Goal: Book appointment/travel/reservation

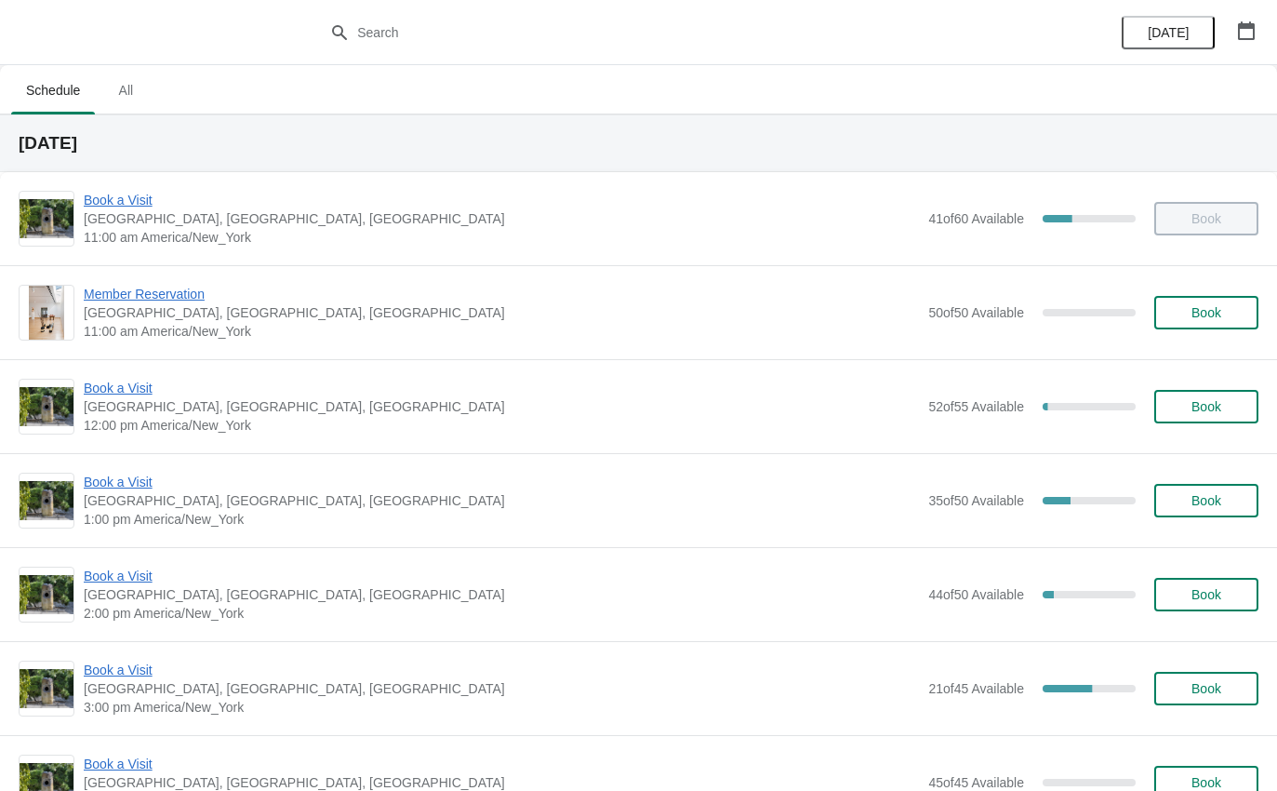
click at [161, 561] on div "Book a Visit [GEOGRAPHIC_DATA], [GEOGRAPHIC_DATA] 2:00 pm America/New_York 44 o…" at bounding box center [638, 594] width 1277 height 94
click at [131, 576] on span "Book a Visit" at bounding box center [502, 576] width 836 height 19
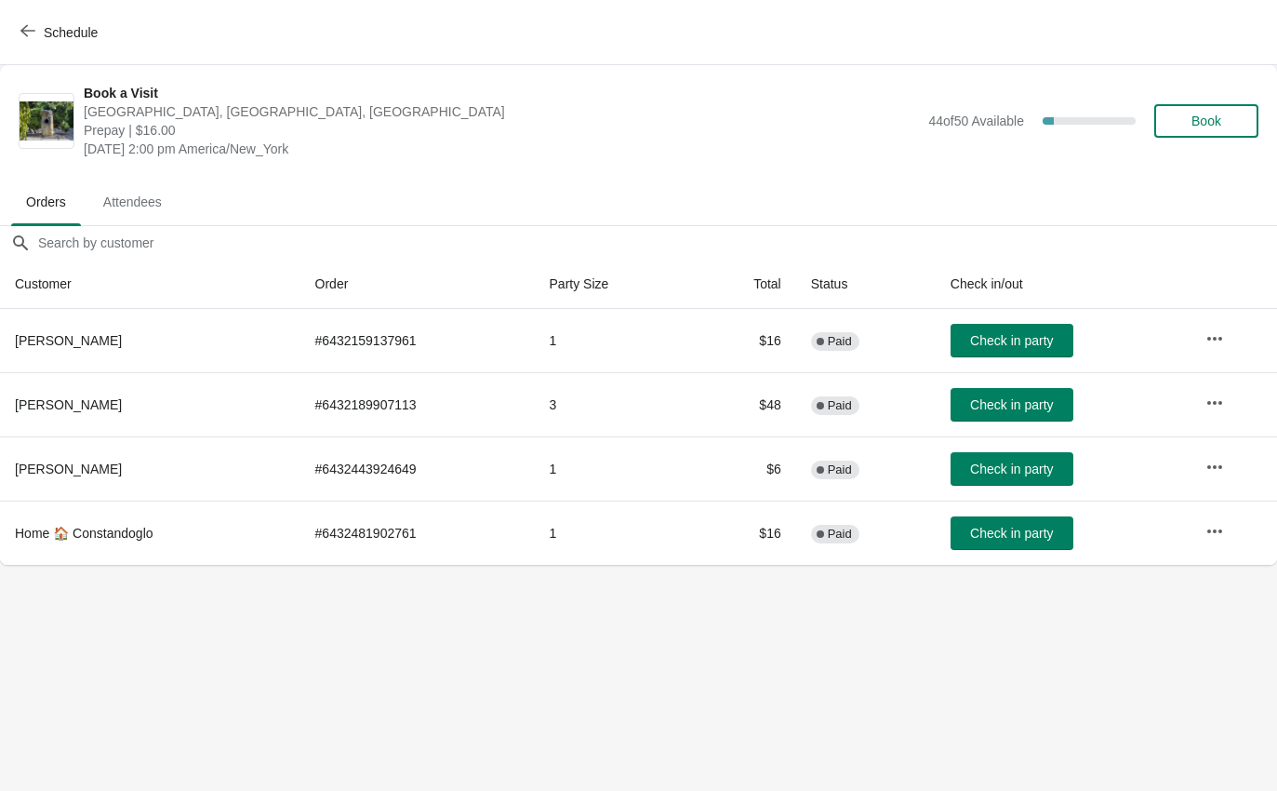
click at [1022, 344] on span "Check in party" at bounding box center [1011, 340] width 83 height 15
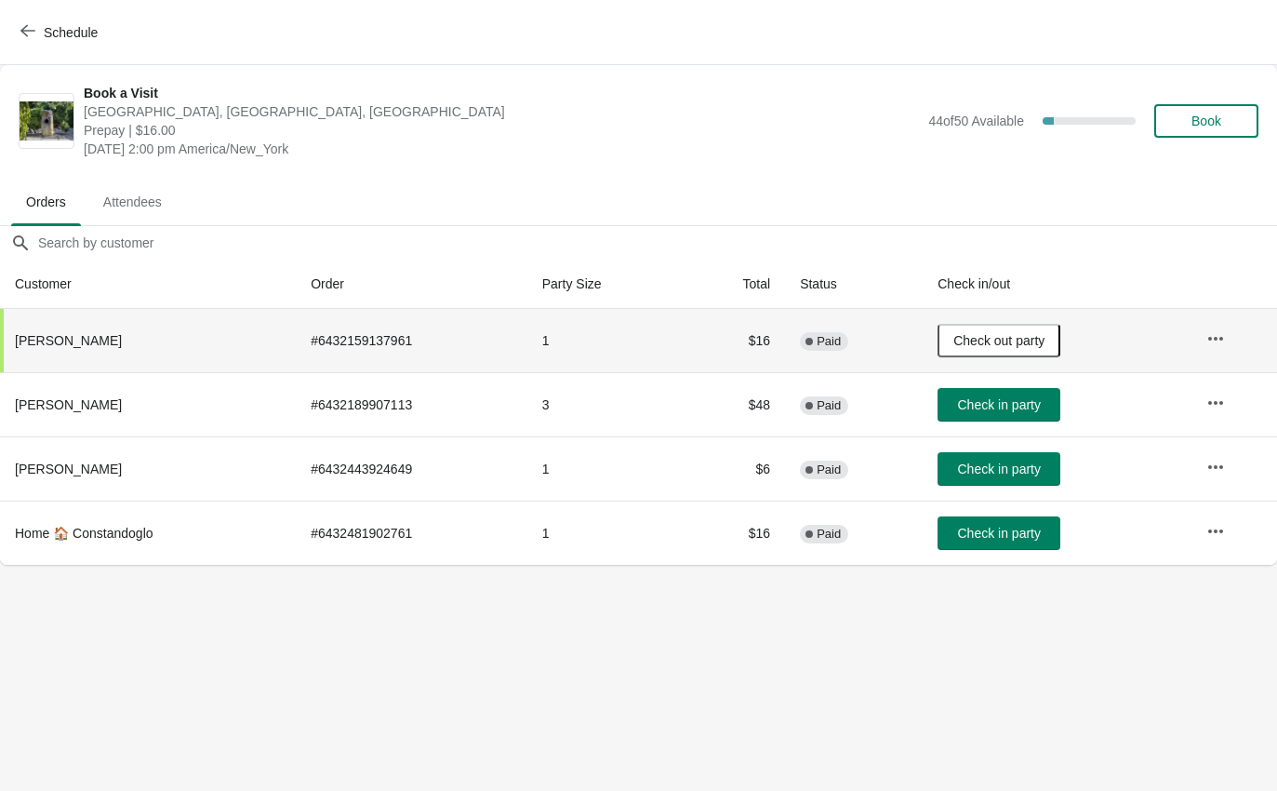
click at [27, 21] on button "Schedule" at bounding box center [60, 32] width 103 height 33
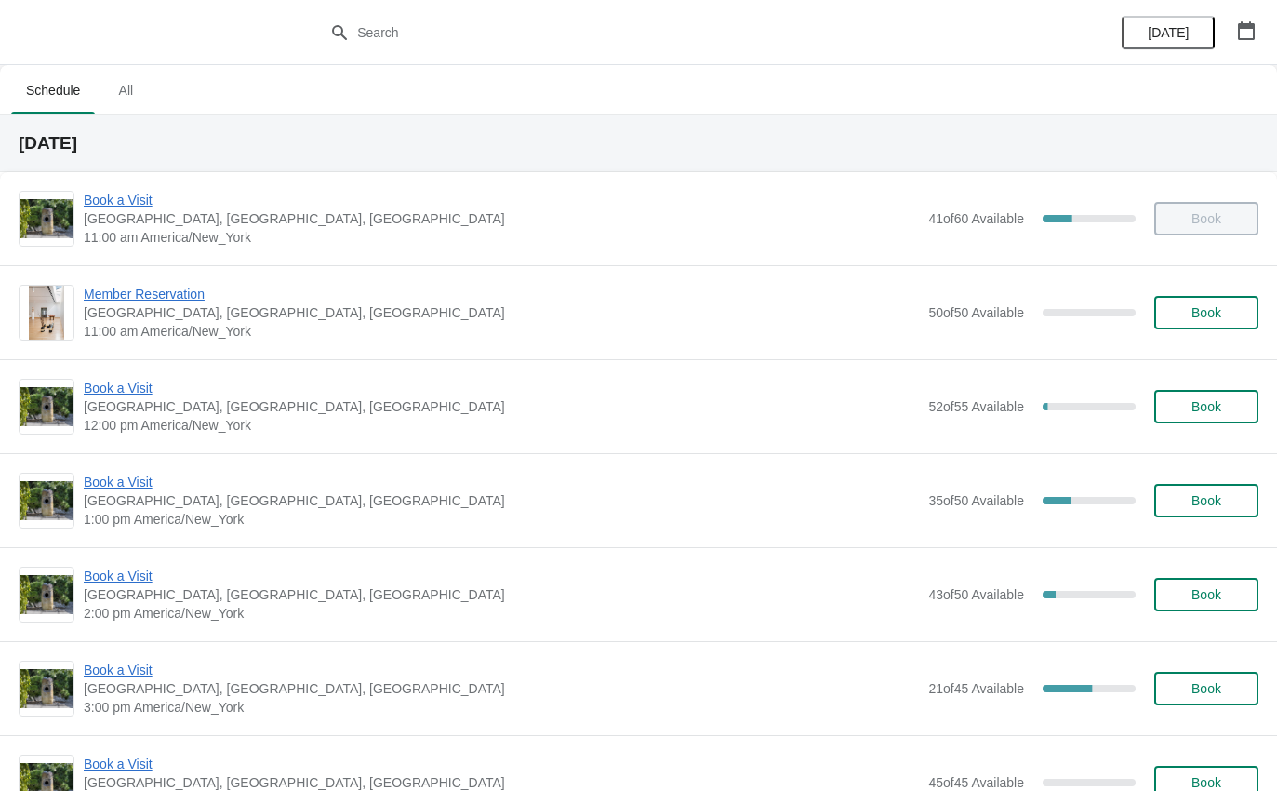
click at [122, 489] on span "Book a Visit" at bounding box center [502, 482] width 836 height 19
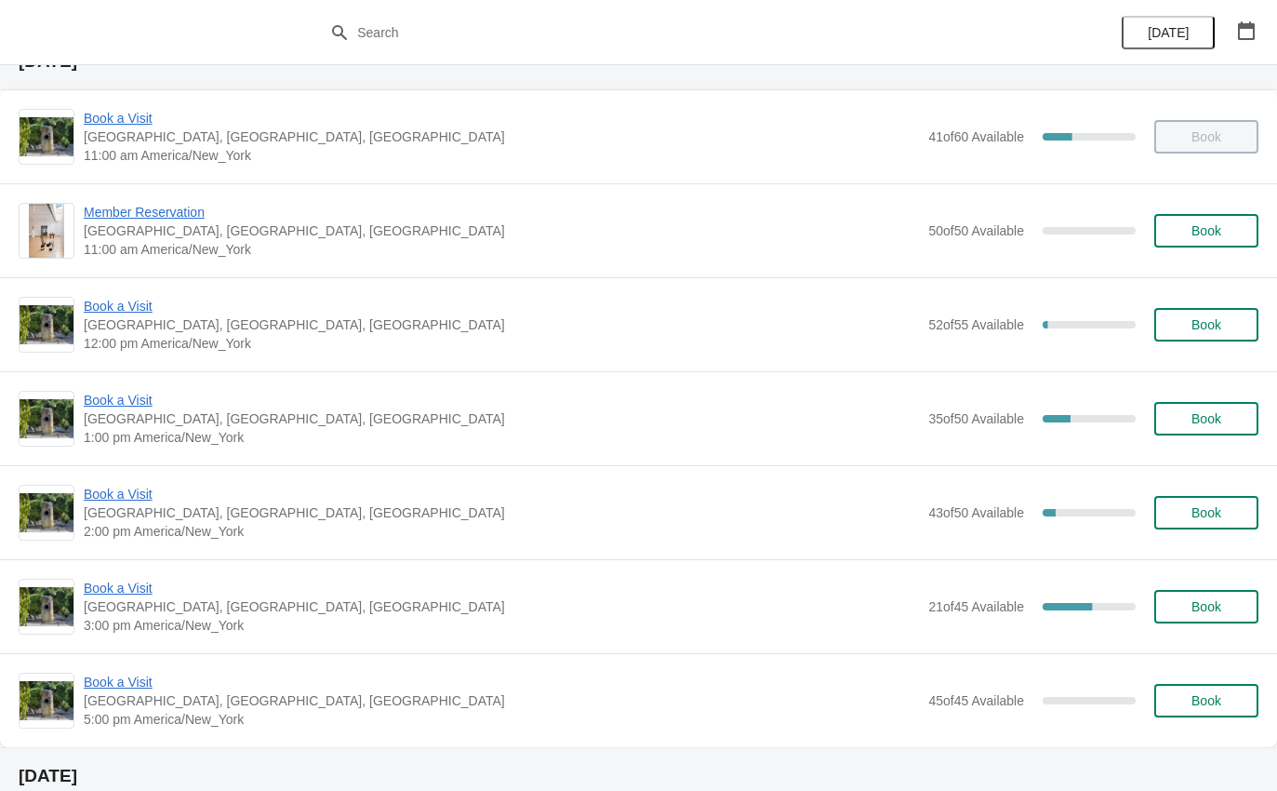
scroll to position [112, 0]
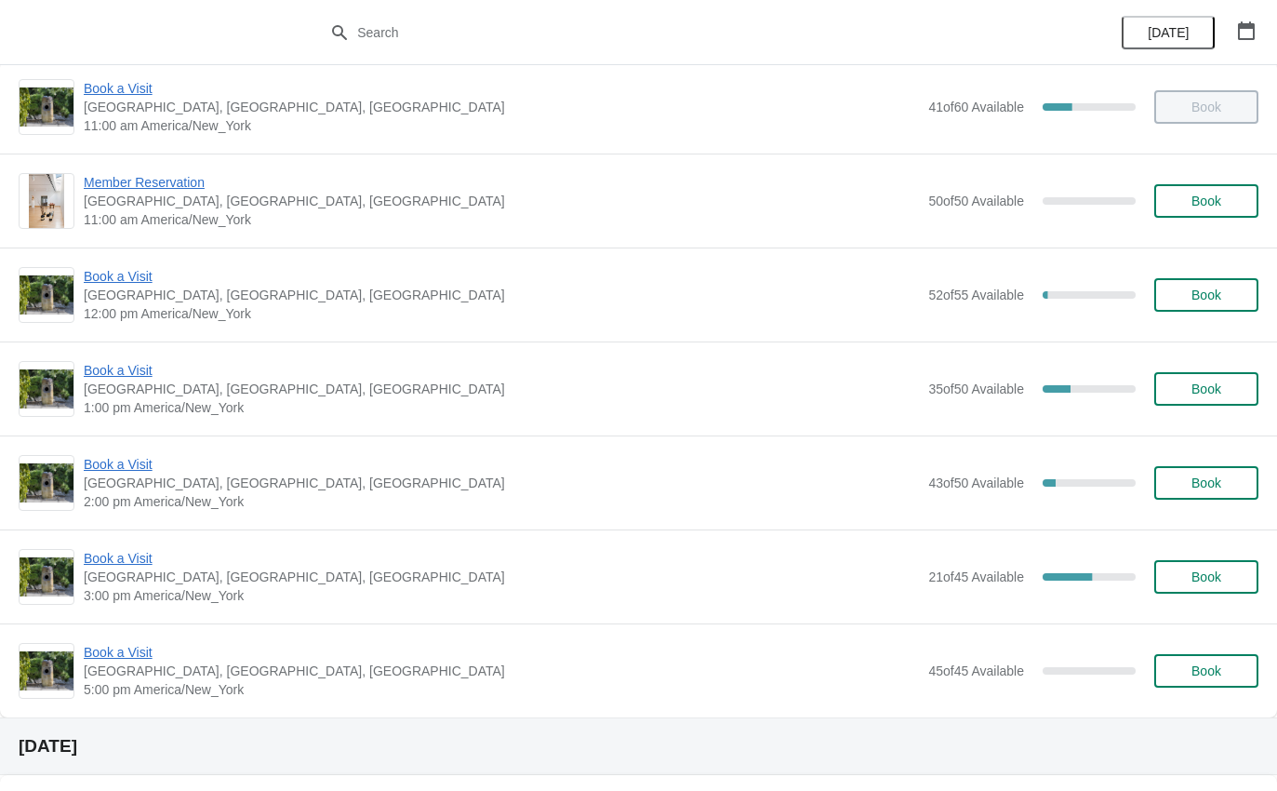
click at [144, 377] on span "Book a Visit" at bounding box center [502, 370] width 836 height 19
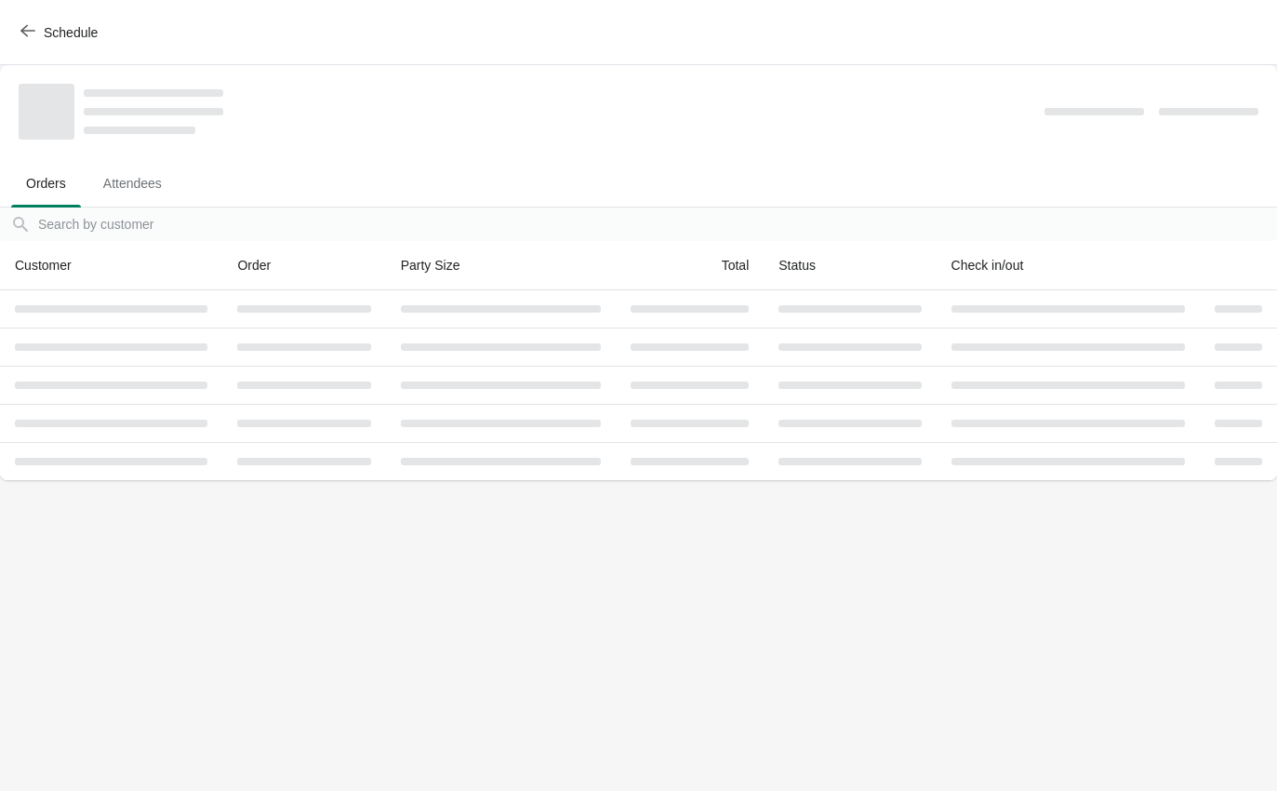
scroll to position [0, 0]
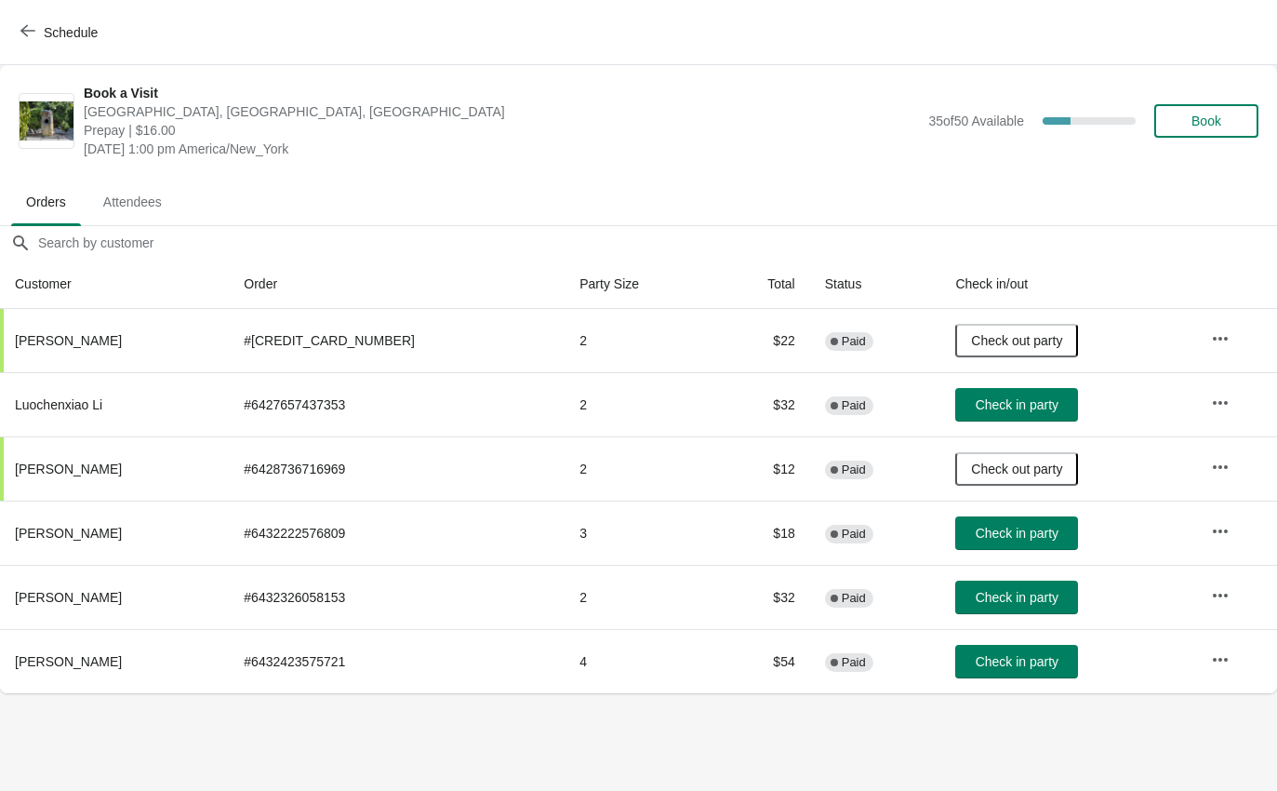
click at [1009, 672] on button "Check in party" at bounding box center [1017, 661] width 123 height 33
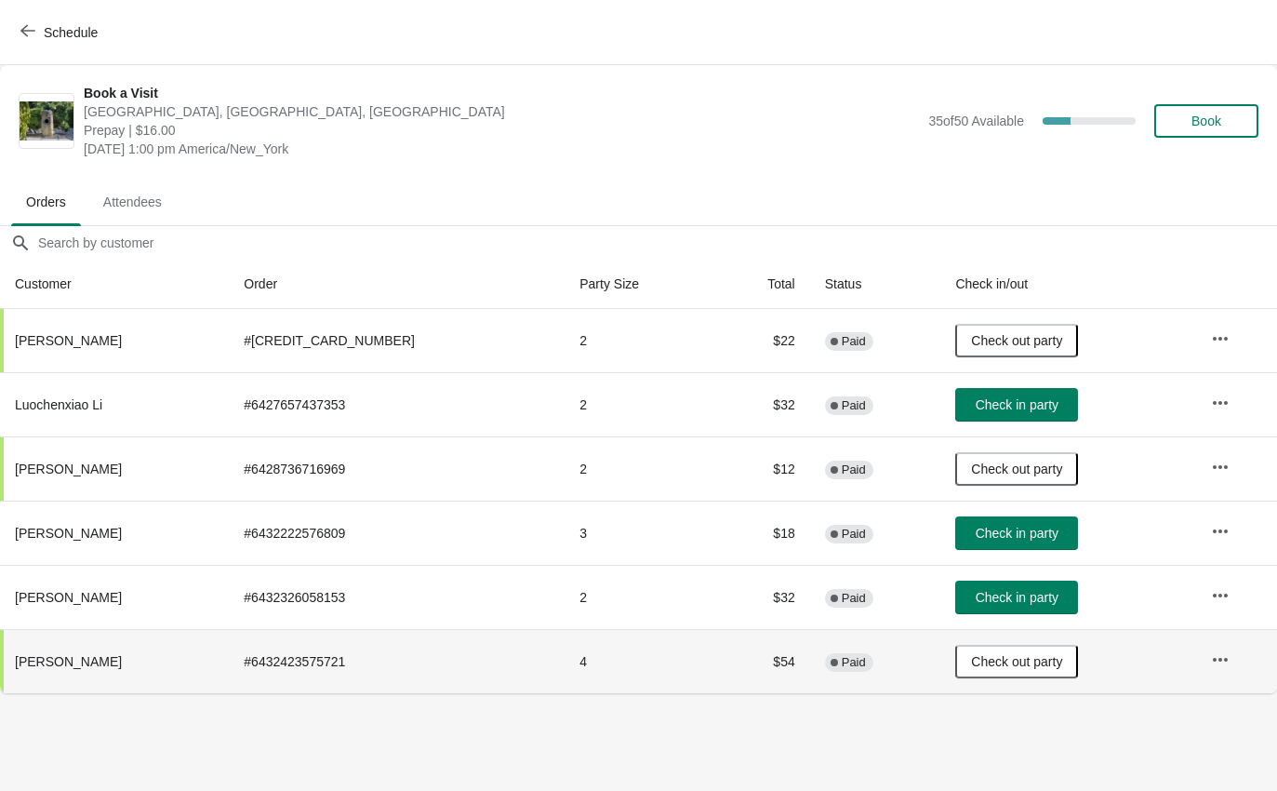
click at [16, 32] on button "Schedule" at bounding box center [60, 32] width 103 height 33
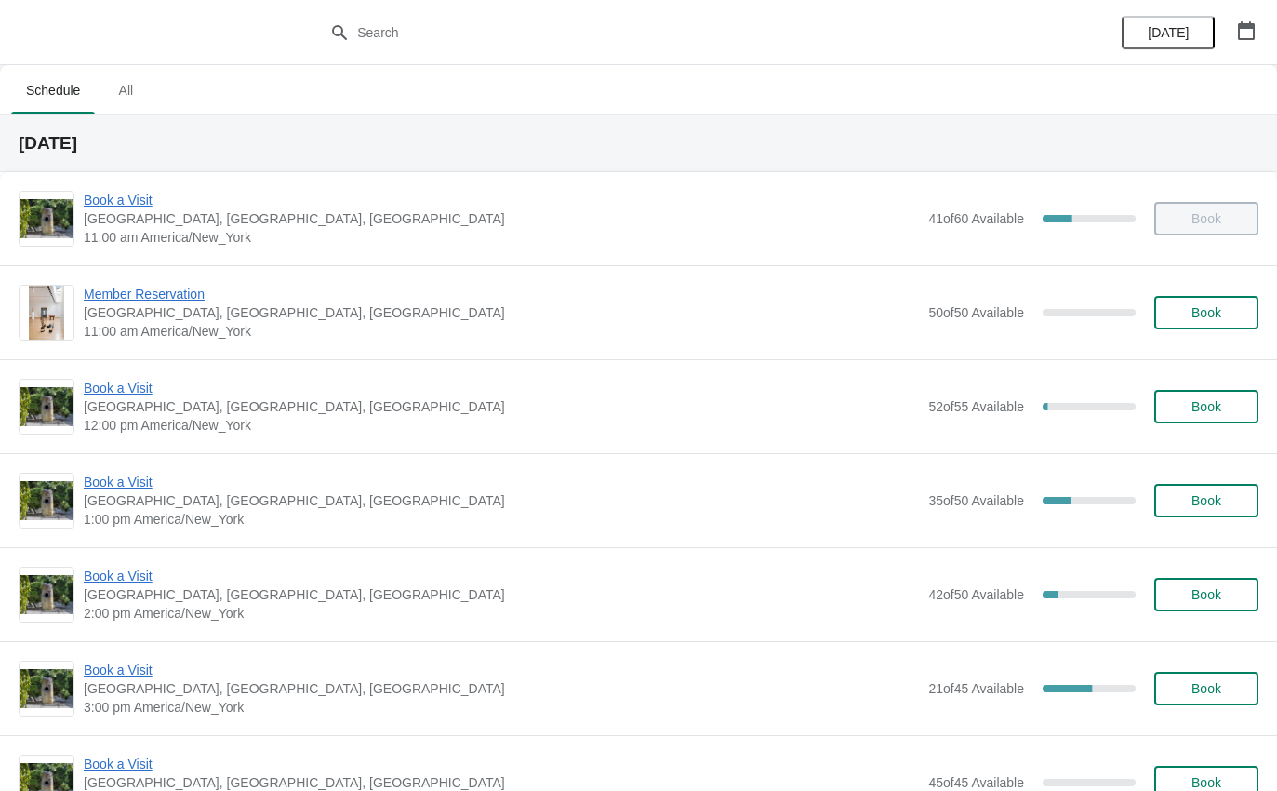
click at [145, 516] on span "1:00 pm America/New_York" at bounding box center [502, 519] width 836 height 19
click at [161, 478] on span "Book a Visit" at bounding box center [502, 482] width 836 height 19
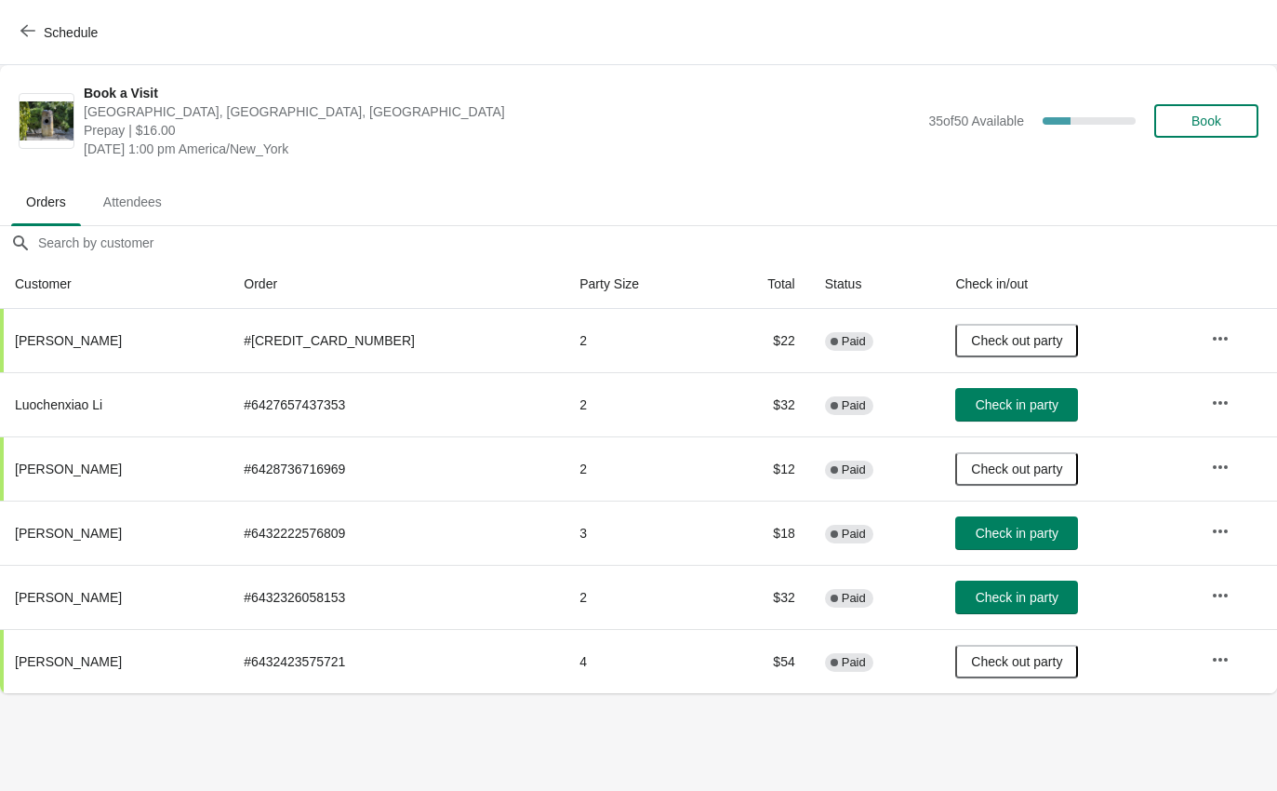
click at [1021, 535] on span "Check in party" at bounding box center [1017, 533] width 83 height 15
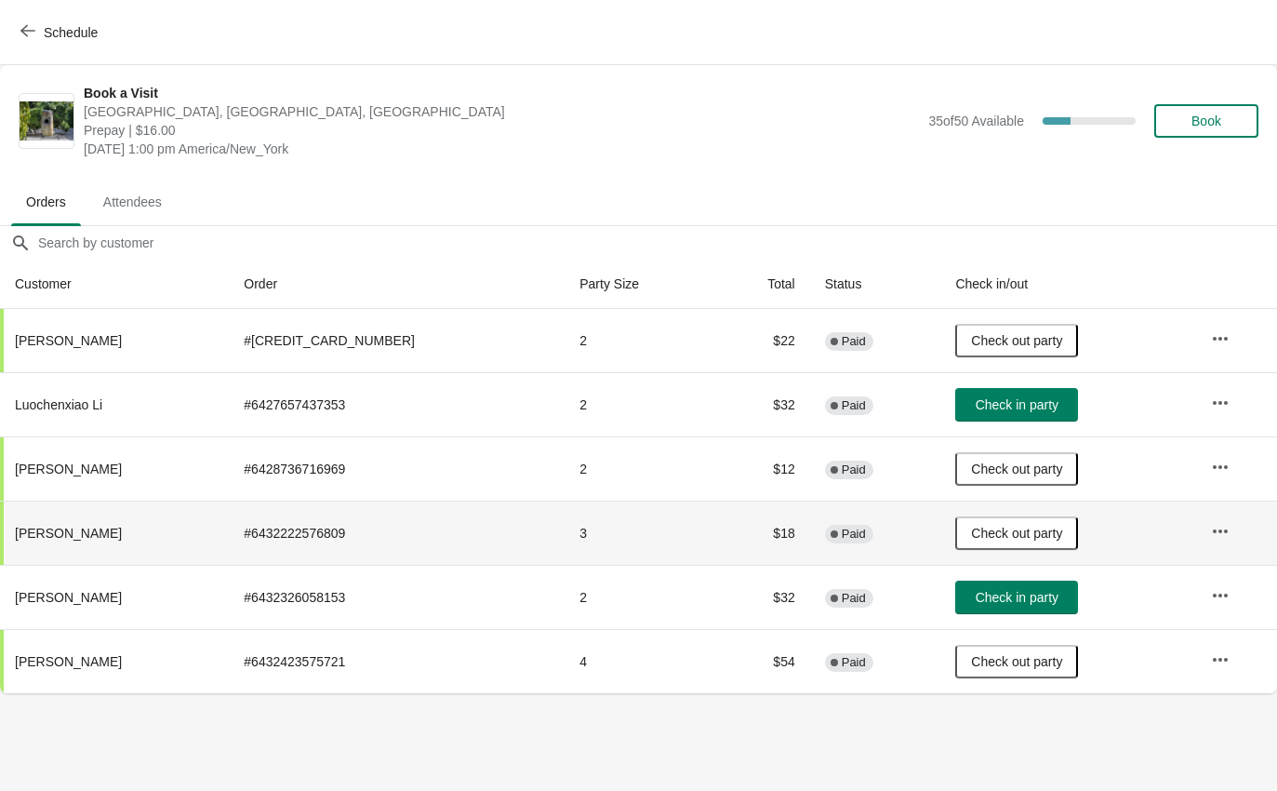
click at [1004, 590] on span "Check in party" at bounding box center [1017, 597] width 83 height 15
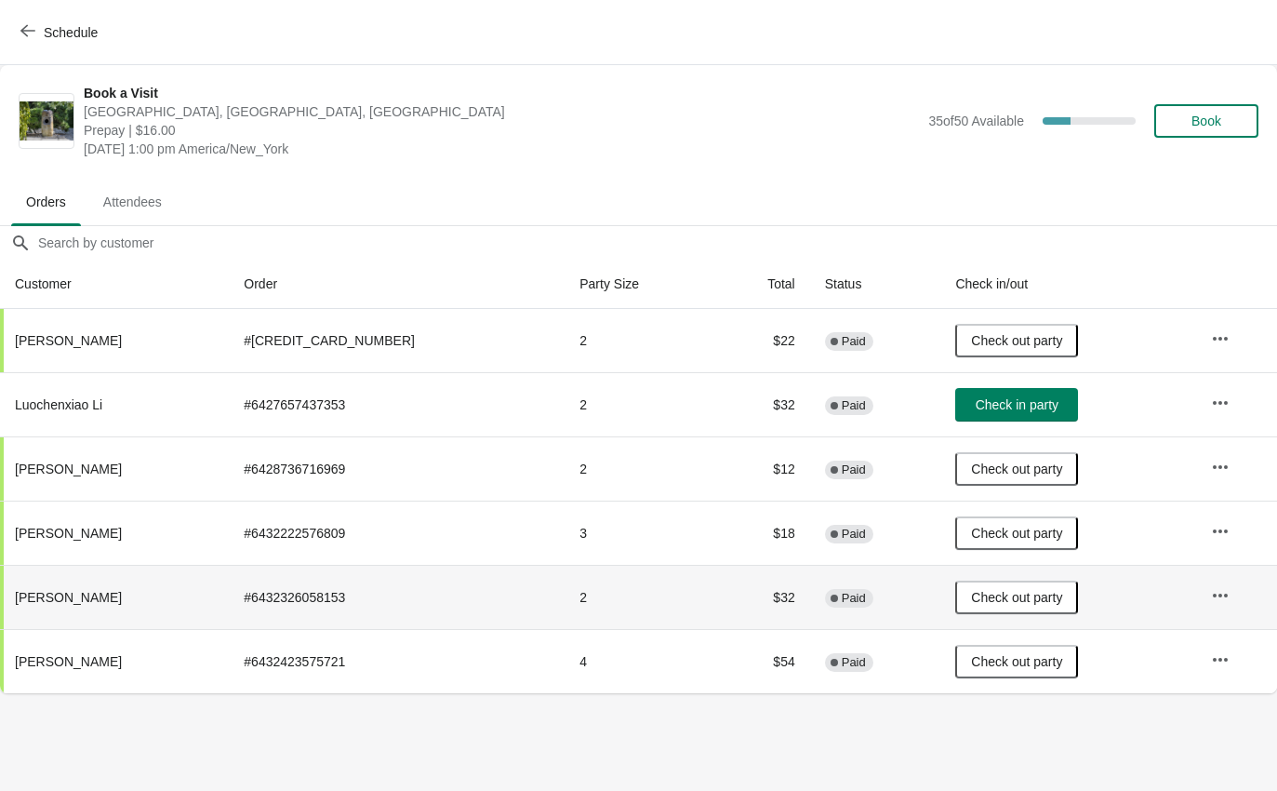
click at [13, 33] on button "Schedule" at bounding box center [60, 32] width 103 height 33
